Goal: Task Accomplishment & Management: Manage account settings

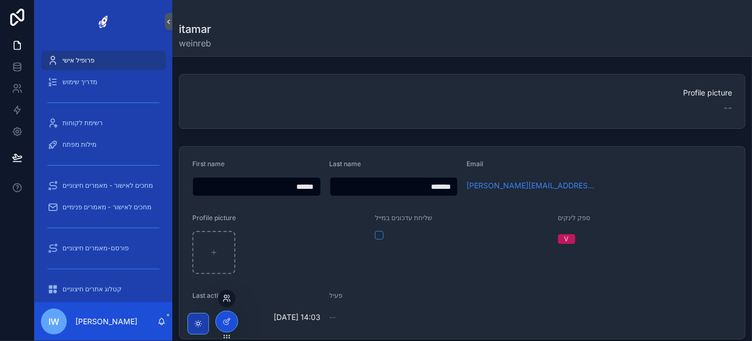
click at [230, 300] on icon at bounding box center [229, 300] width 1 height 2
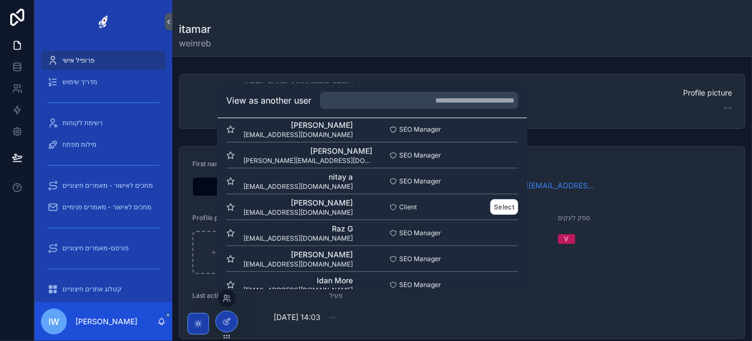
scroll to position [98, 0]
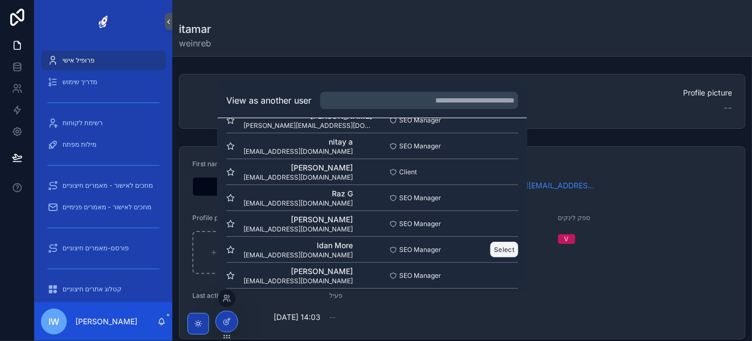
click at [494, 245] on button "Select" at bounding box center [504, 249] width 28 height 16
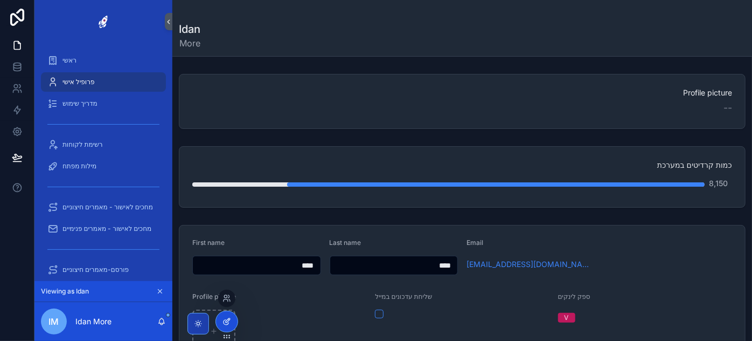
click at [224, 323] on icon at bounding box center [227, 321] width 9 height 9
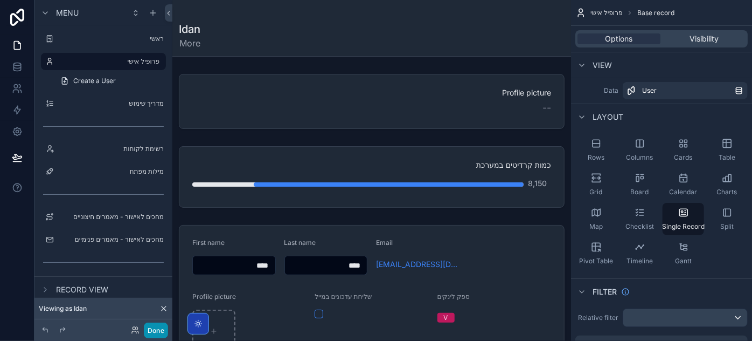
click at [149, 329] on button "Done" at bounding box center [156, 330] width 24 height 16
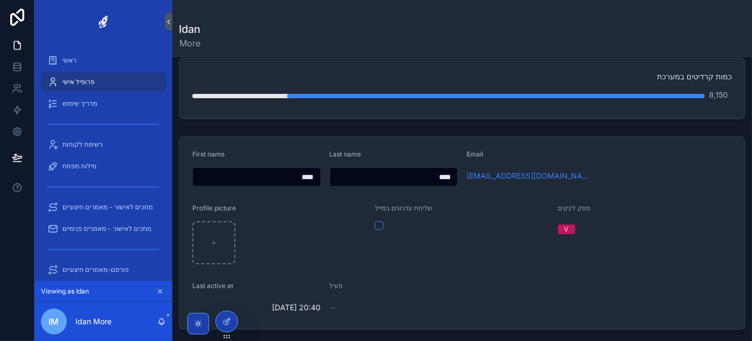
scroll to position [245, 0]
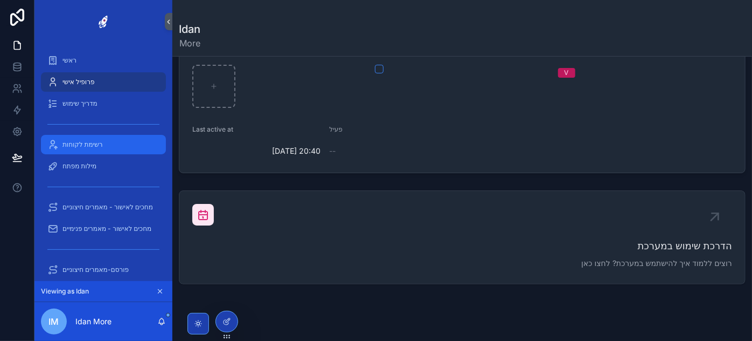
click at [85, 144] on span "רשימת לקוחות" at bounding box center [83, 144] width 40 height 9
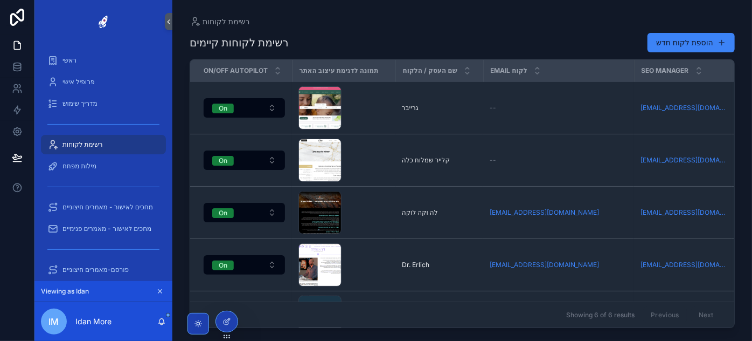
click at [85, 142] on span "רשימת לקוחות" at bounding box center [83, 144] width 40 height 9
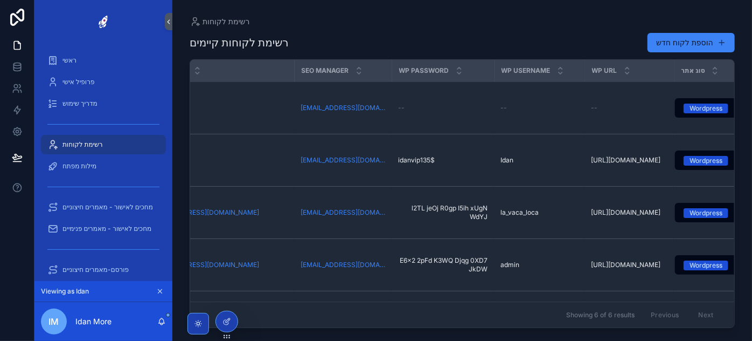
scroll to position [0, 357]
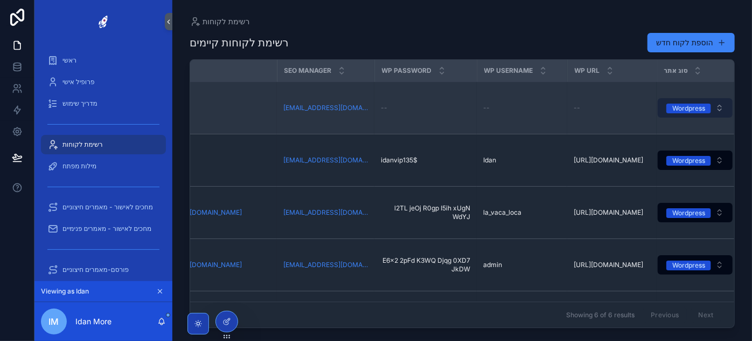
click at [684, 106] on div "Wordpress" at bounding box center [688, 108] width 33 height 10
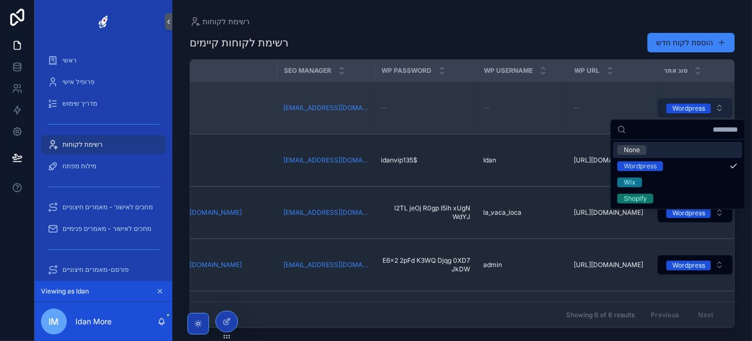
click at [684, 106] on div "Wordpress" at bounding box center [688, 108] width 33 height 10
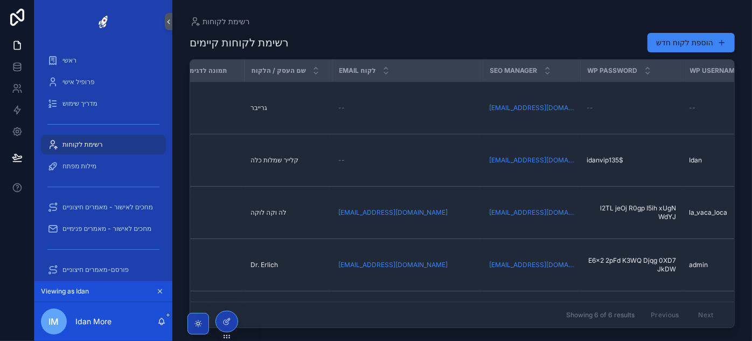
scroll to position [0, 0]
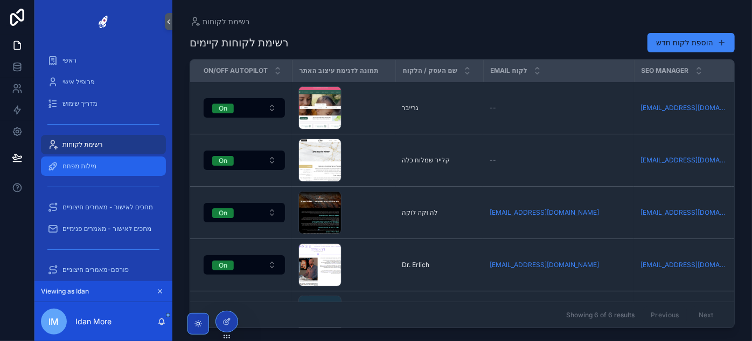
click at [85, 166] on span "מילות מפתח" at bounding box center [80, 166] width 34 height 9
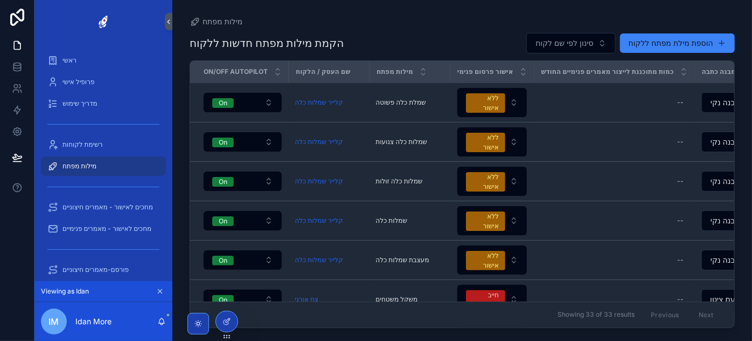
drag, startPoint x: 247, startPoint y: 327, endPoint x: 266, endPoint y: 329, distance: 18.4
click at [266, 329] on div "מילות מפתח הקמת מילות מפתח חדשות ללקוח סינון לפי שם לקוח הוספת מילת מפתח ללקוח …" at bounding box center [462, 170] width 580 height 341
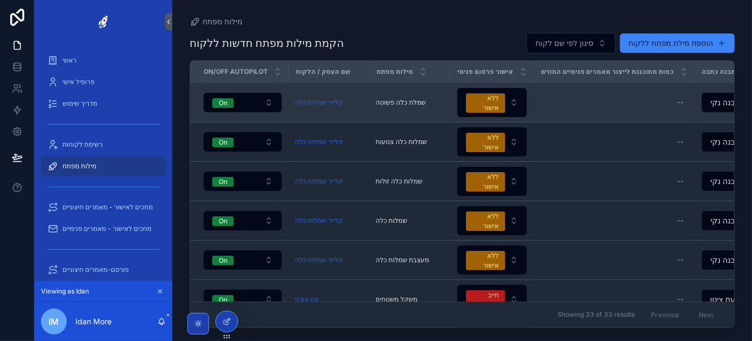
click at [401, 98] on span "שמלת כלה פשוטה" at bounding box center [401, 102] width 50 height 9
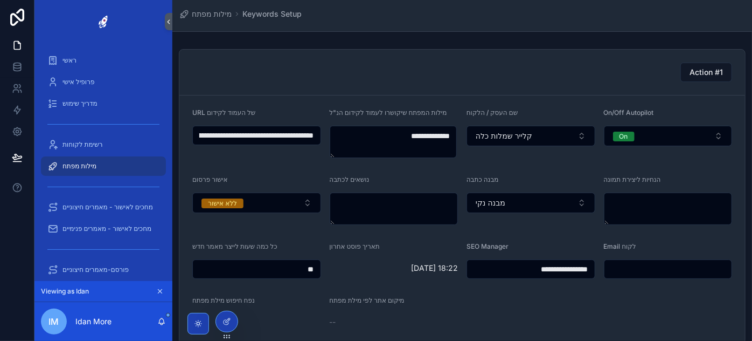
click at [297, 268] on input "**" at bounding box center [257, 268] width 128 height 15
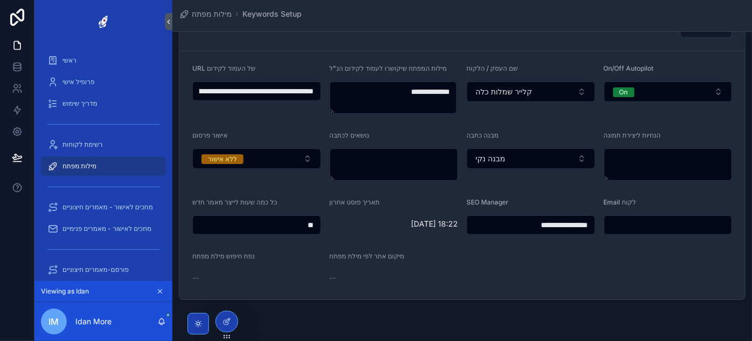
scroll to position [48, 0]
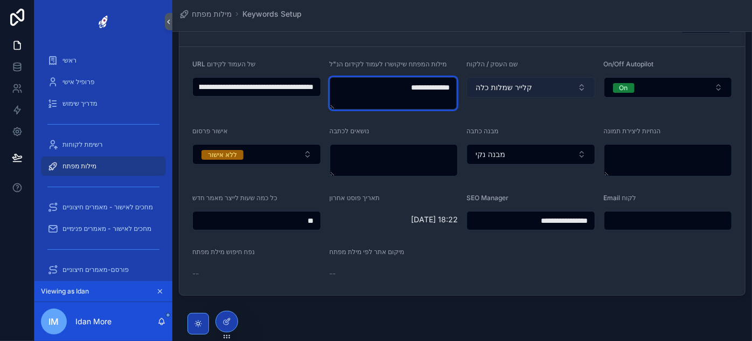
drag, startPoint x: 387, startPoint y: 88, endPoint x: 473, endPoint y: 88, distance: 85.1
click at [473, 88] on form "**********" at bounding box center [462, 171] width 566 height 248
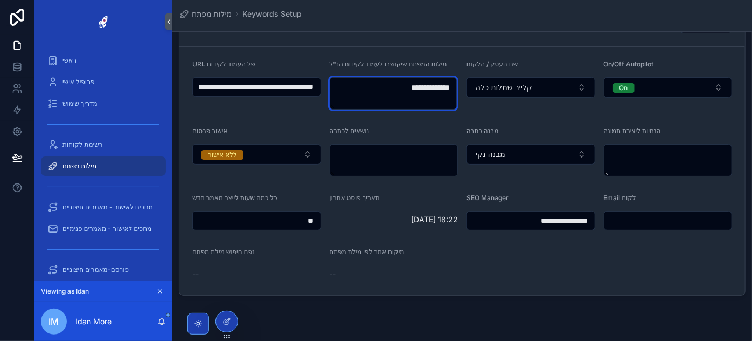
click at [425, 86] on textarea "**********" at bounding box center [393, 93] width 127 height 32
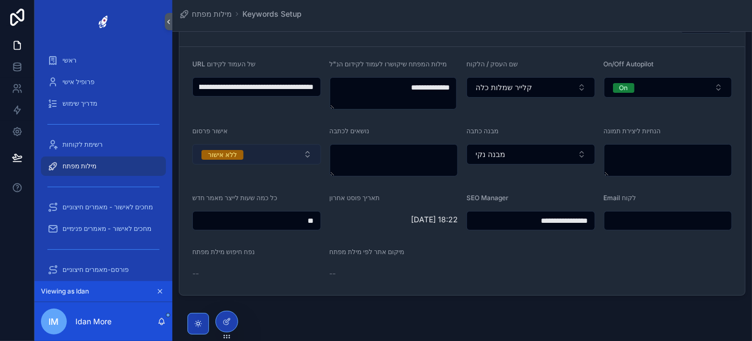
click at [254, 153] on button "ללא אישור" at bounding box center [256, 154] width 129 height 20
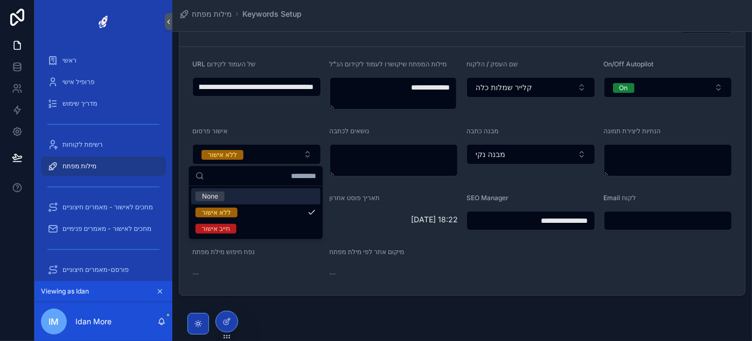
click at [259, 129] on div "אישור פרסום" at bounding box center [256, 133] width 129 height 13
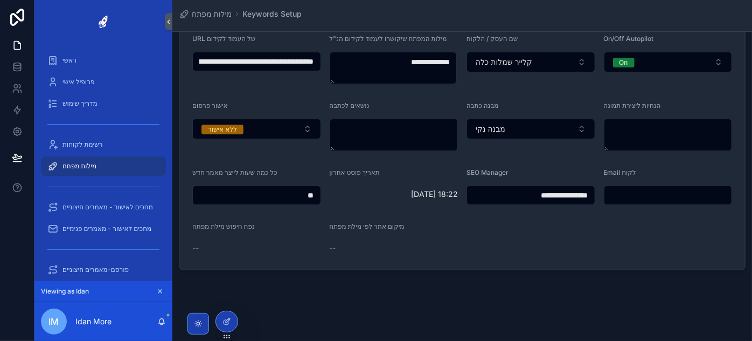
scroll to position [76, 0]
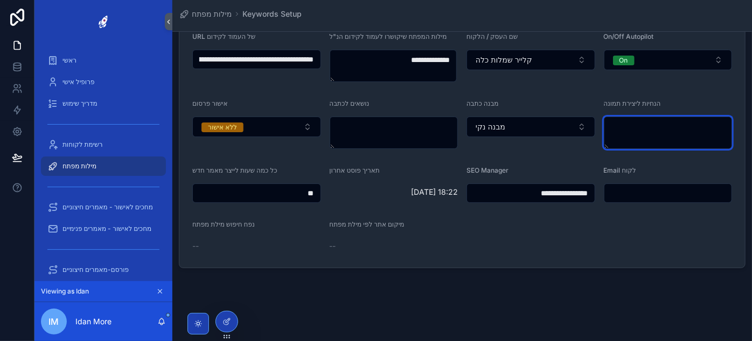
click at [665, 123] on textarea "scrollable content" at bounding box center [668, 132] width 129 height 32
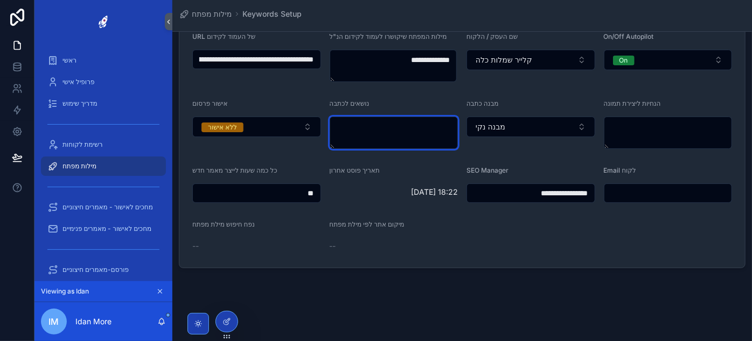
click at [434, 125] on textarea "scrollable content" at bounding box center [394, 132] width 129 height 32
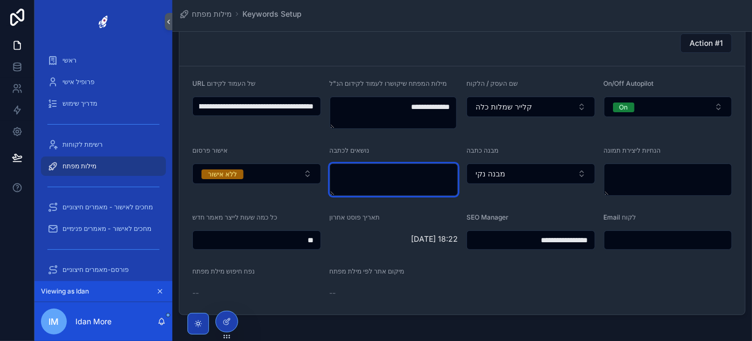
scroll to position [27, 0]
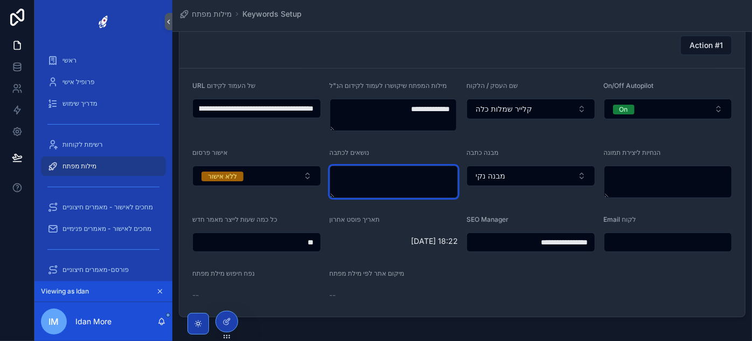
click at [397, 188] on textarea "scrollable content" at bounding box center [394, 181] width 129 height 32
click at [511, 284] on form "**********" at bounding box center [462, 192] width 566 height 248
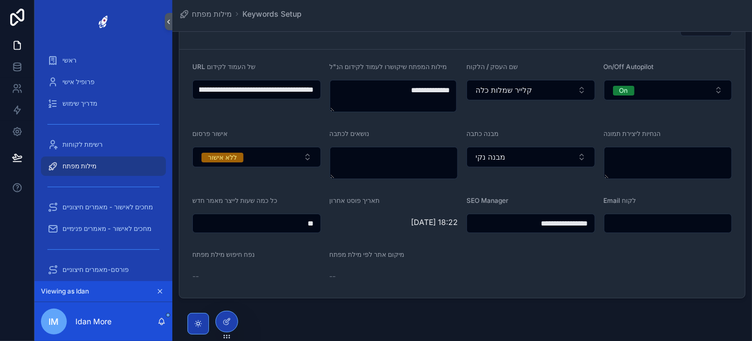
scroll to position [48, 0]
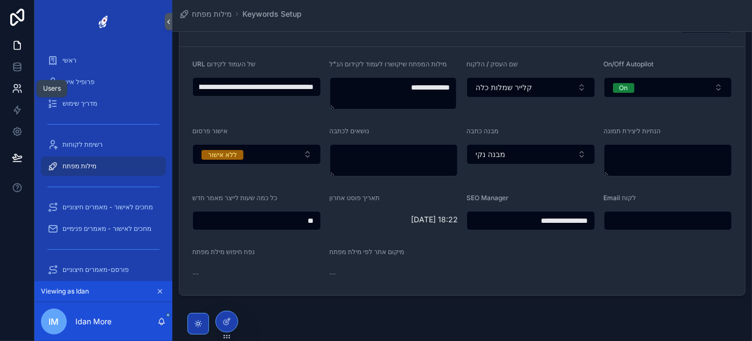
click at [15, 88] on icon at bounding box center [17, 88] width 11 height 11
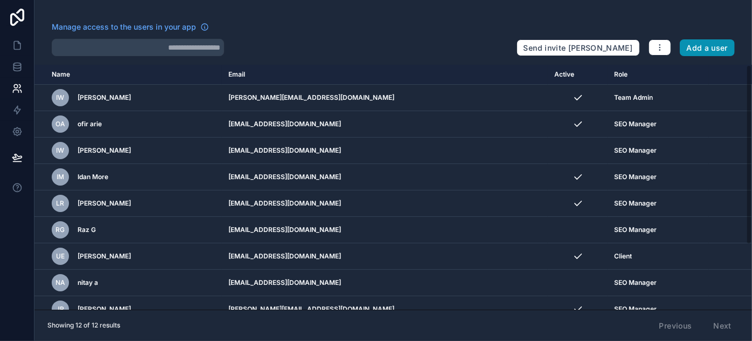
click at [705, 48] on button "Add a user" at bounding box center [707, 47] width 55 height 17
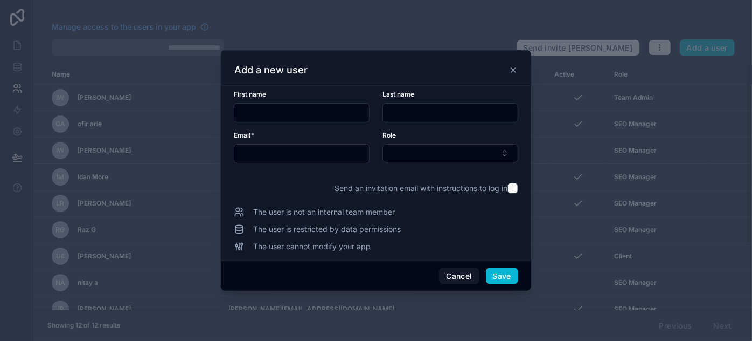
click at [278, 112] on input "text" at bounding box center [301, 112] width 135 height 15
click at [353, 152] on div at bounding box center [302, 153] width 136 height 19
paste input "**********"
type input "**********"
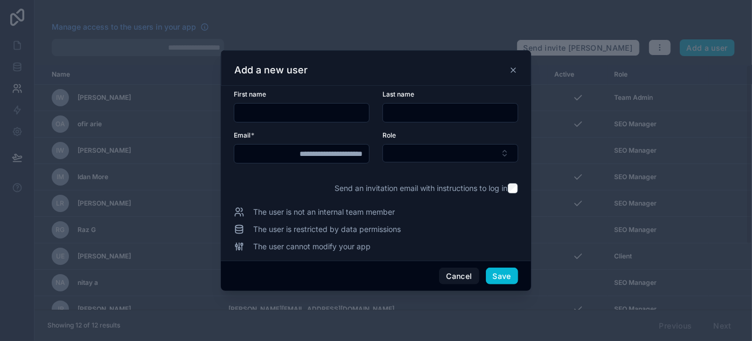
click at [315, 115] on input "text" at bounding box center [301, 112] width 135 height 15
type input "*"
type input "*****"
click at [413, 110] on input "text" at bounding box center [450, 112] width 135 height 15
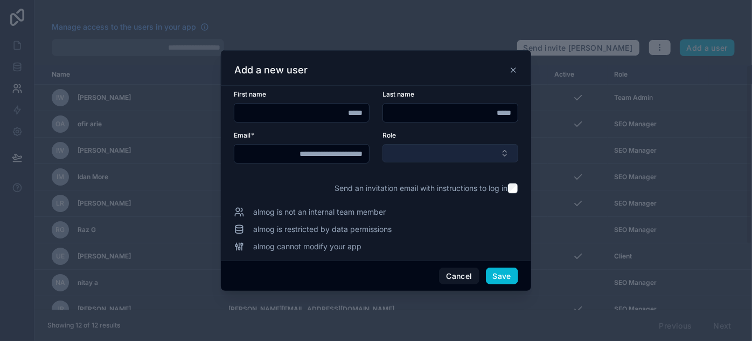
type input "*****"
click at [404, 149] on button "Select Button" at bounding box center [451, 153] width 136 height 18
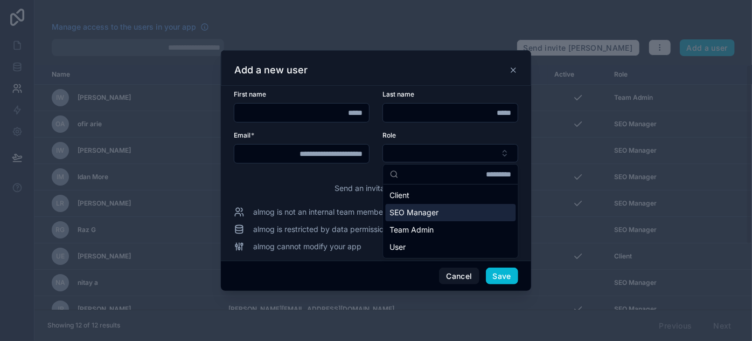
click at [423, 215] on span "SEO Manager" at bounding box center [414, 212] width 49 height 11
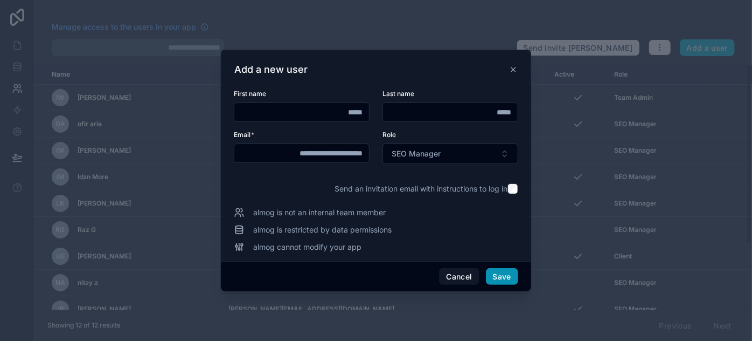
click at [503, 277] on button "Save" at bounding box center [502, 276] width 32 height 17
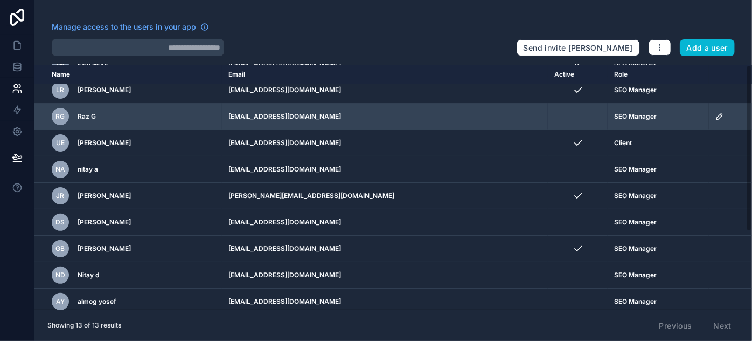
scroll to position [116, 0]
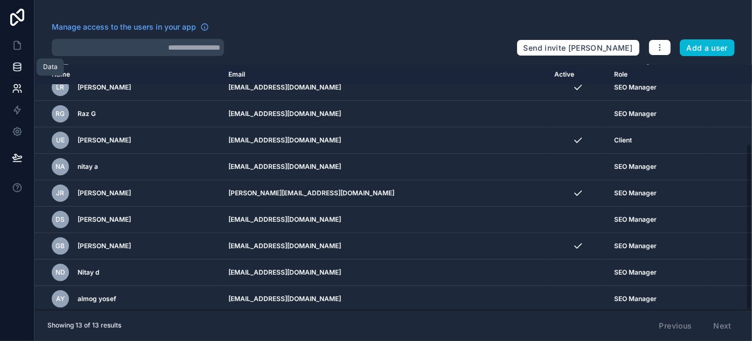
click at [12, 68] on icon at bounding box center [17, 66] width 11 height 11
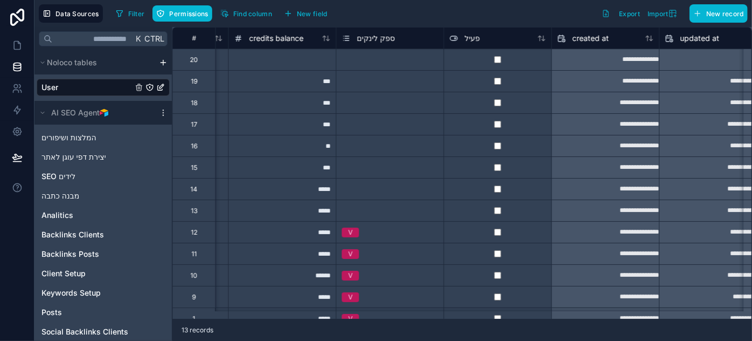
scroll to position [0, 1138]
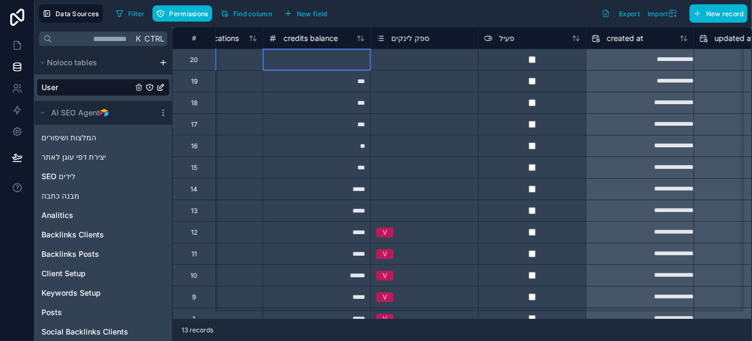
click at [343, 60] on div at bounding box center [317, 59] width 108 height 22
type input "***"
click at [481, 58] on div at bounding box center [532, 59] width 108 height 22
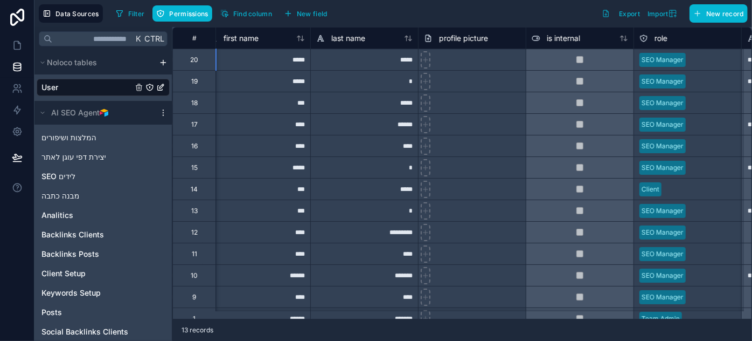
scroll to position [0, 0]
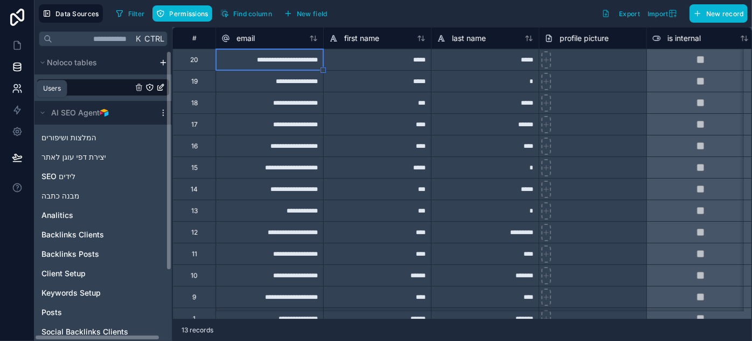
click at [20, 82] on link at bounding box center [17, 89] width 34 height 22
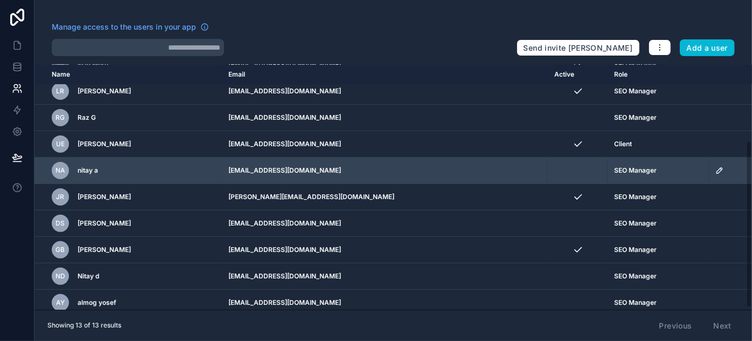
scroll to position [116, 0]
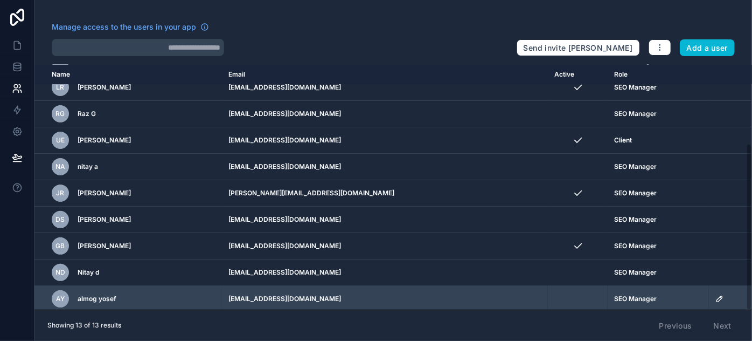
click at [716, 296] on icon "scrollable content" at bounding box center [720, 298] width 9 height 9
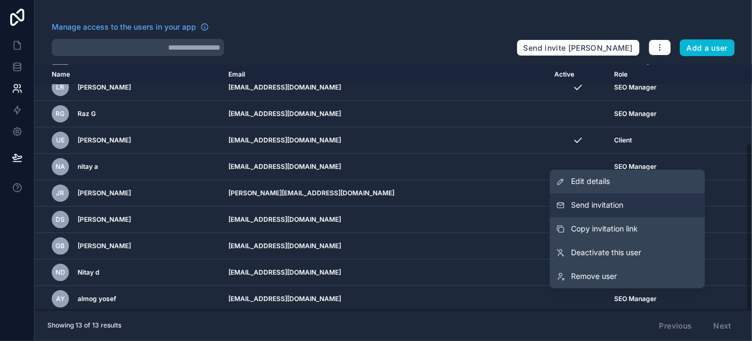
click at [598, 207] on span "Send invitation" at bounding box center [598, 205] width 52 height 11
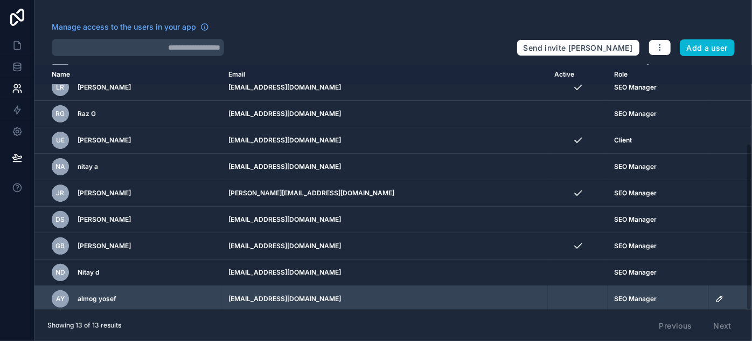
click at [717, 296] on icon "scrollable content" at bounding box center [719, 298] width 5 height 5
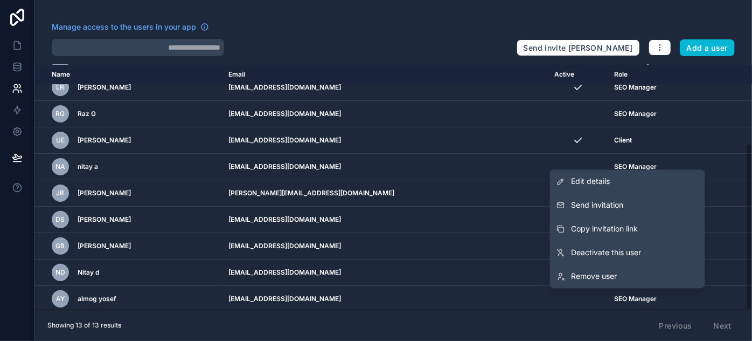
click at [553, 321] on div "Showing 13 of 13 results Previous Next" at bounding box center [393, 325] width 718 height 32
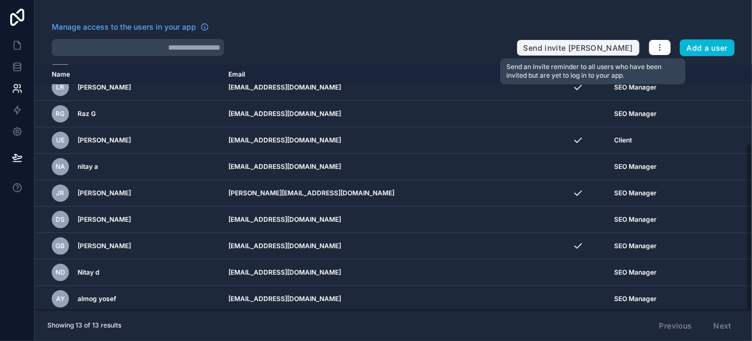
click at [570, 43] on button "Send invite [PERSON_NAME]" at bounding box center [578, 47] width 123 height 17
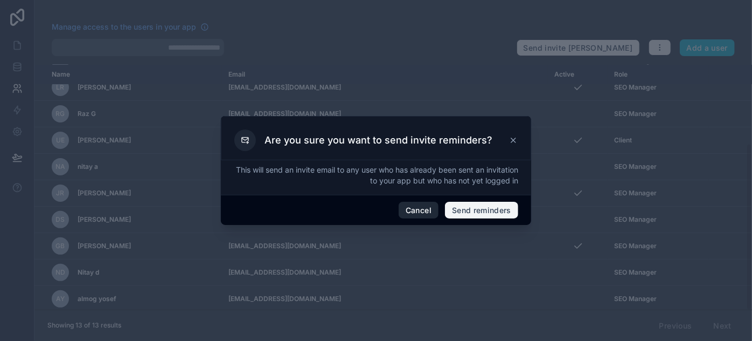
click at [477, 207] on button "Send reminders" at bounding box center [481, 210] width 73 height 17
